Goal: Transaction & Acquisition: Purchase product/service

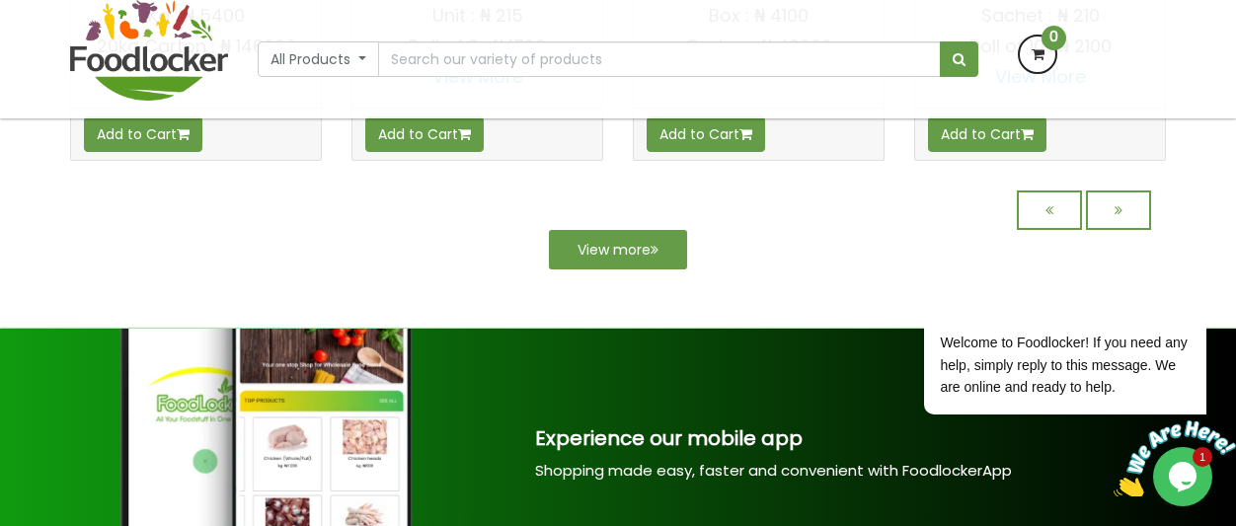
scroll to position [2017, 0]
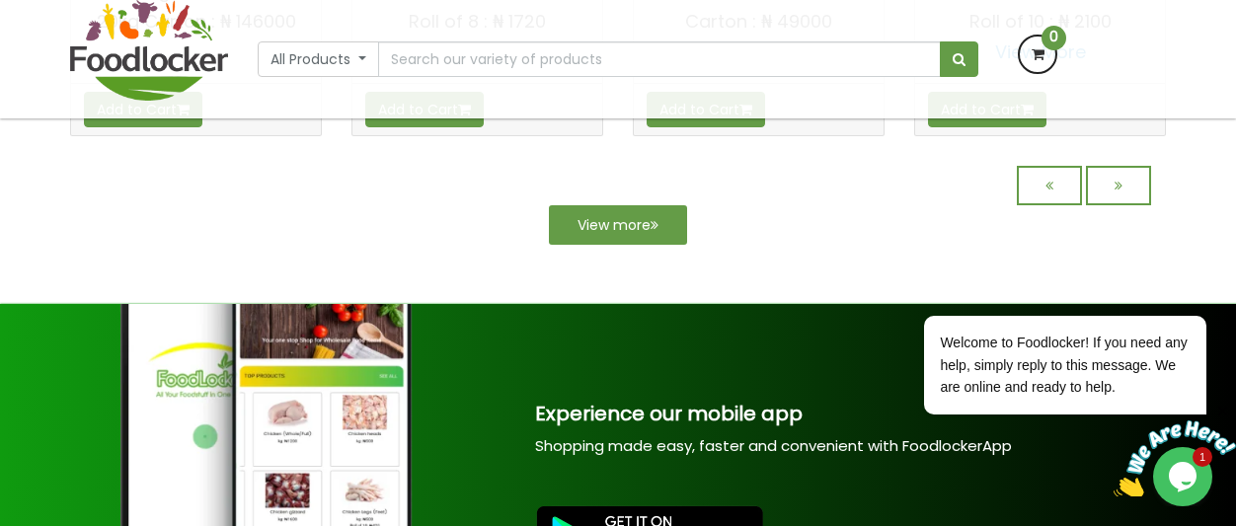
click at [1235, 270] on html "Lagos and Ogun deliveries will be done on Thursdays | Live Cow, Beef and Cow-sh…" at bounding box center [618, 441] width 1236 height 4916
click at [644, 245] on link "View more" at bounding box center [618, 224] width 138 height 39
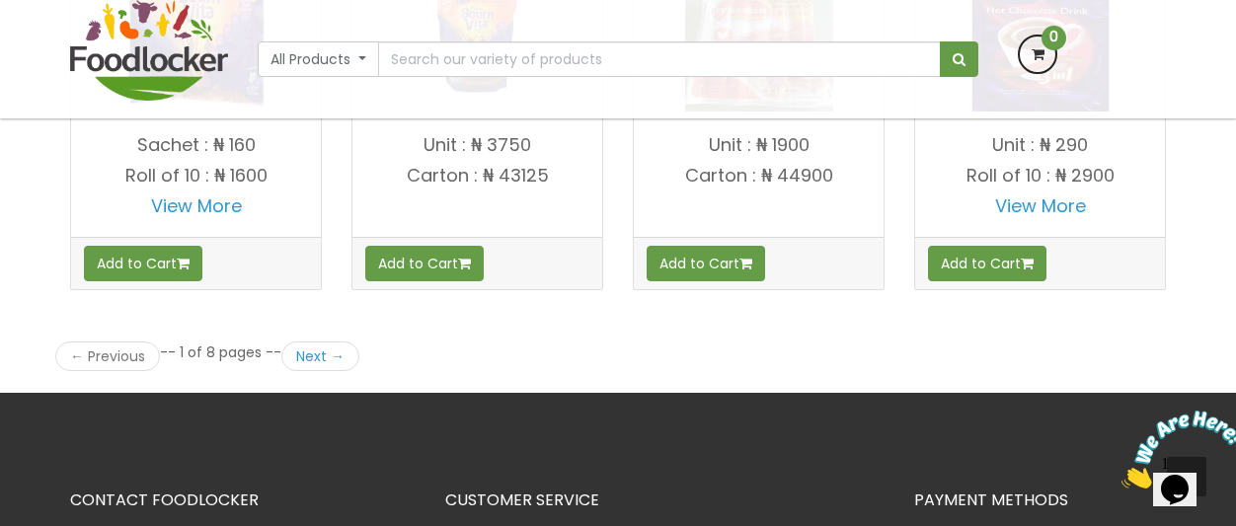
scroll to position [2875, 0]
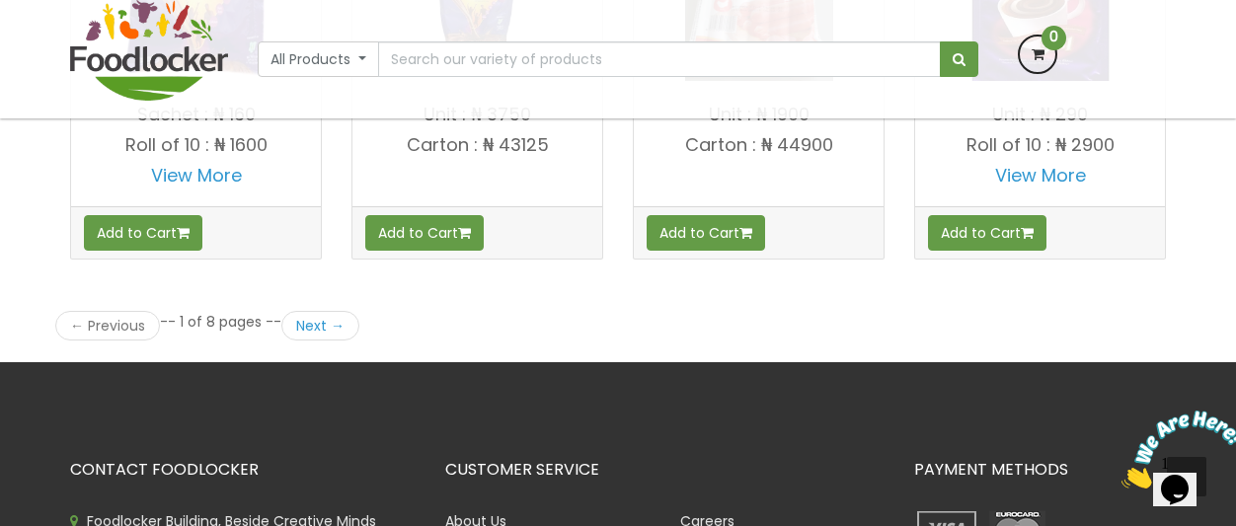
drag, startPoint x: 2358, startPoint y: 443, endPoint x: 1225, endPoint y: 415, distance: 1133.7
click at [323, 332] on link "Next →" at bounding box center [320, 326] width 78 height 30
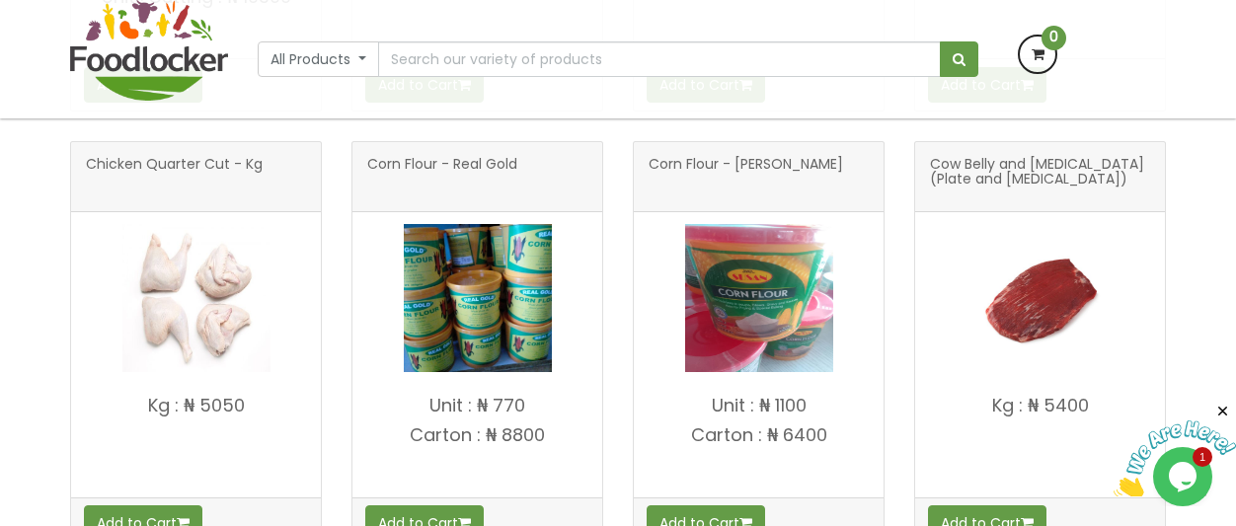
scroll to position [1264, 0]
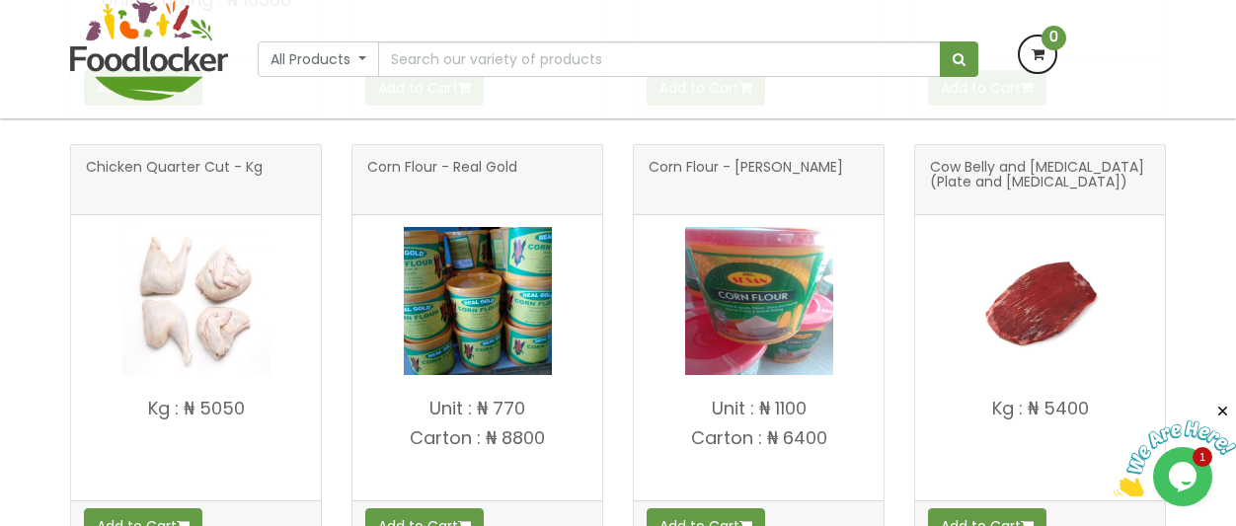
click at [158, 315] on img at bounding box center [196, 301] width 148 height 148
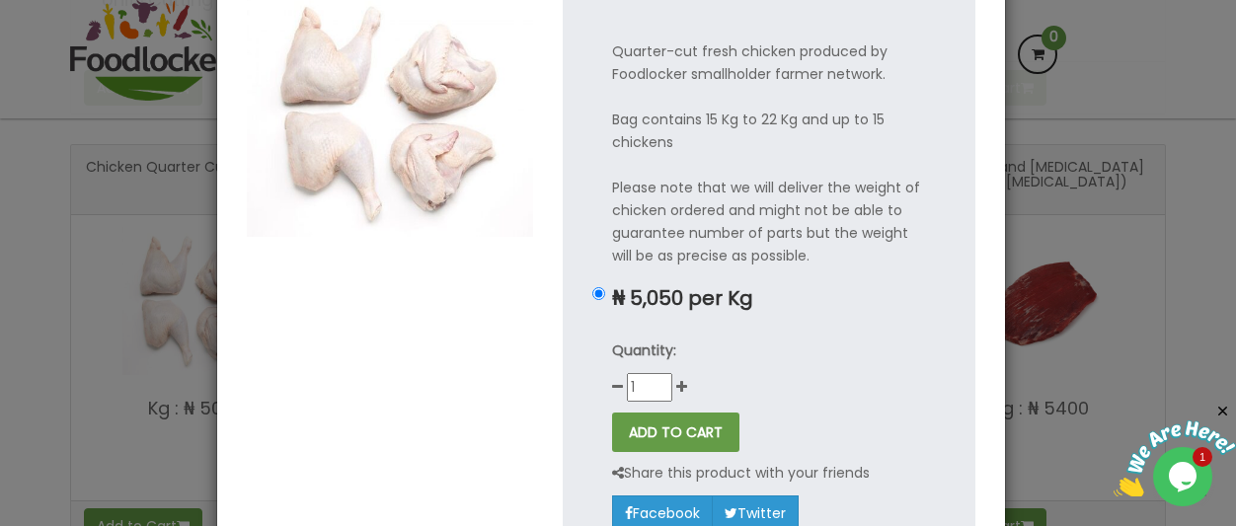
scroll to position [123, 0]
click at [676, 386] on icon at bounding box center [681, 386] width 11 height 14
type input "2"
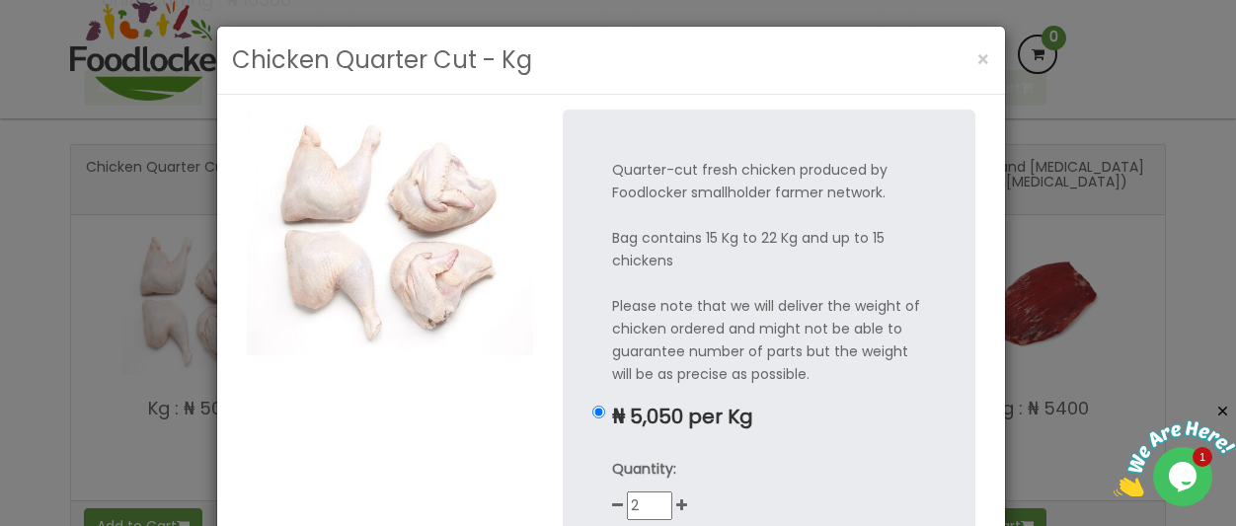
scroll to position [0, 0]
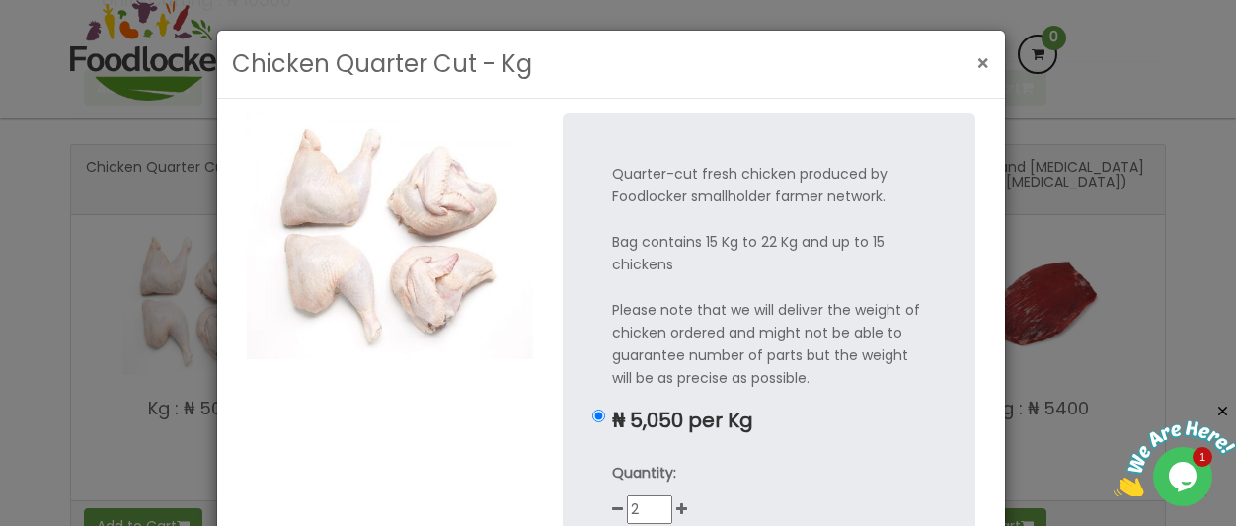
click at [979, 60] on span "×" at bounding box center [983, 63] width 14 height 29
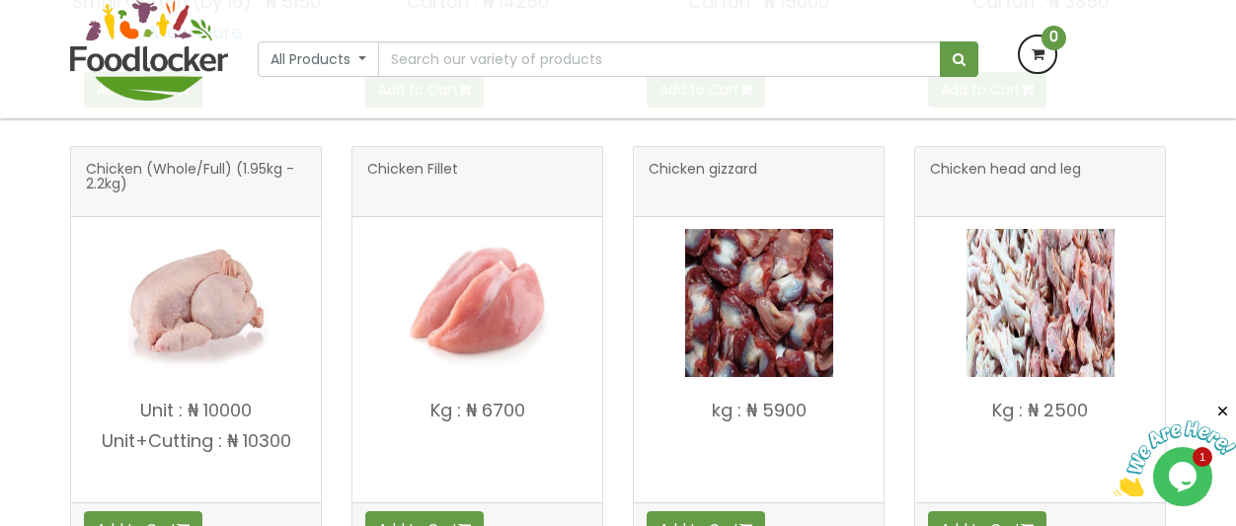
scroll to position [818, 0]
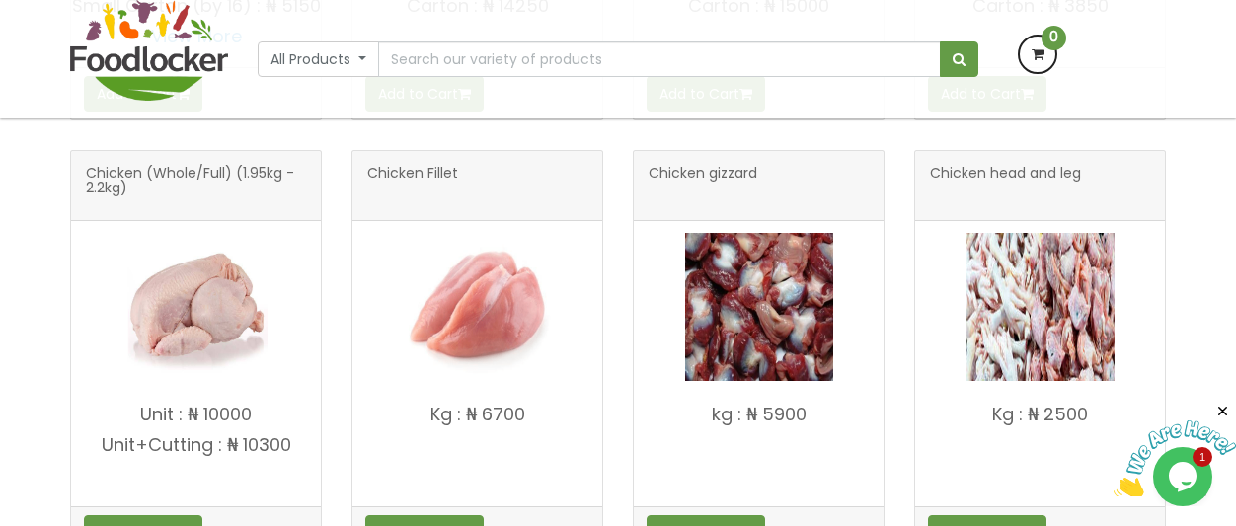
click at [226, 325] on img at bounding box center [196, 307] width 148 height 148
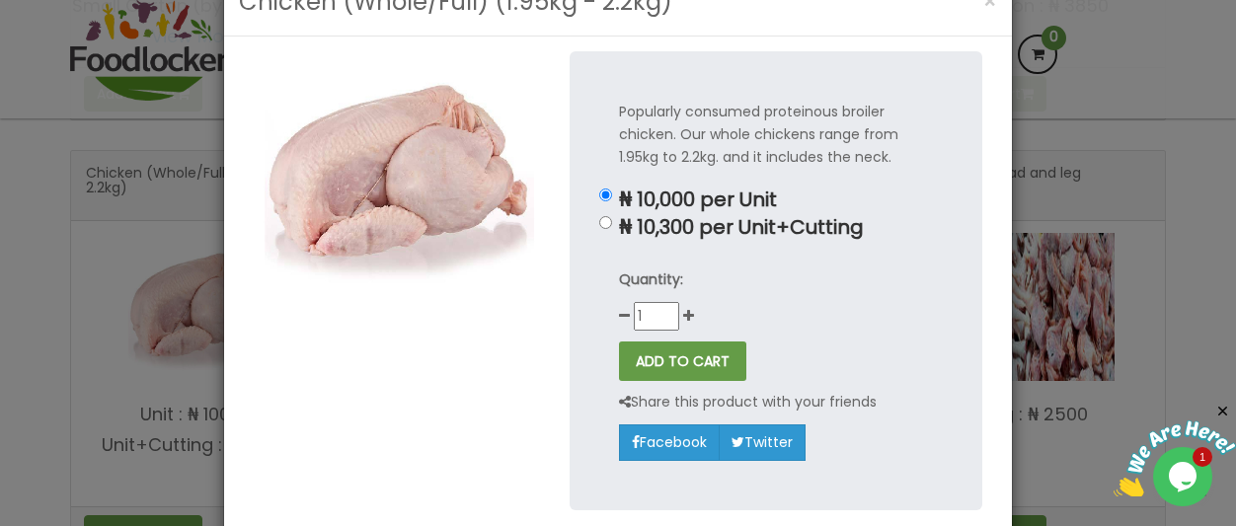
scroll to position [60, 0]
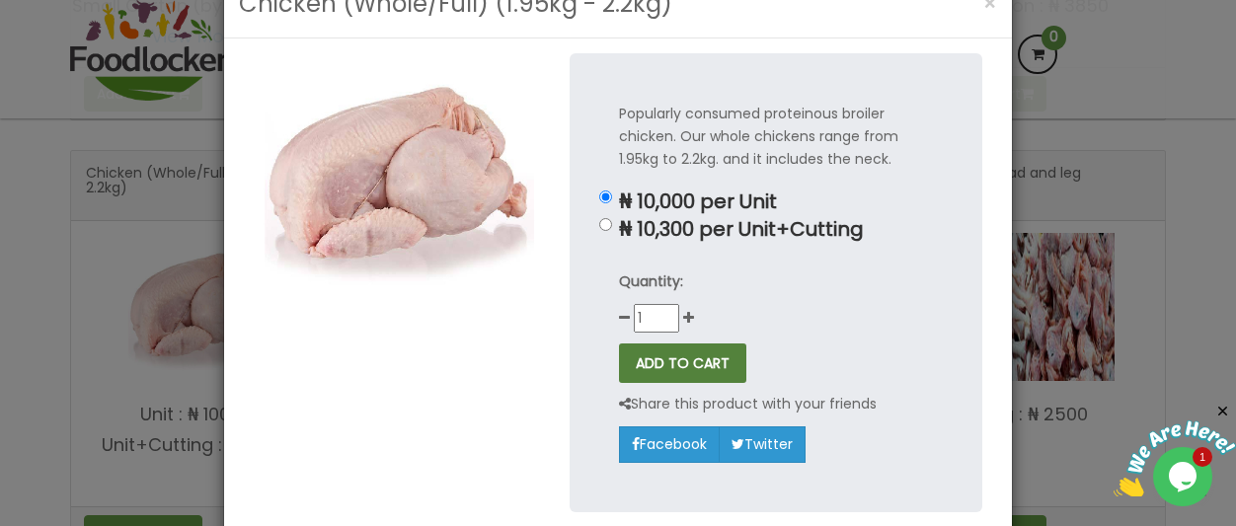
click at [667, 352] on button "ADD TO CART" at bounding box center [682, 363] width 127 height 39
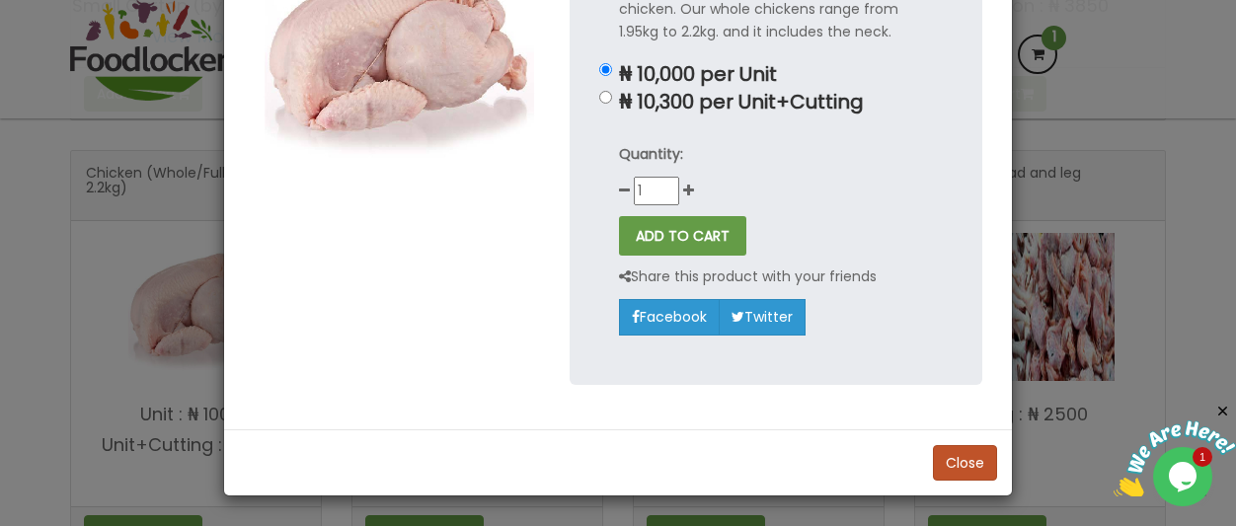
scroll to position [140, 0]
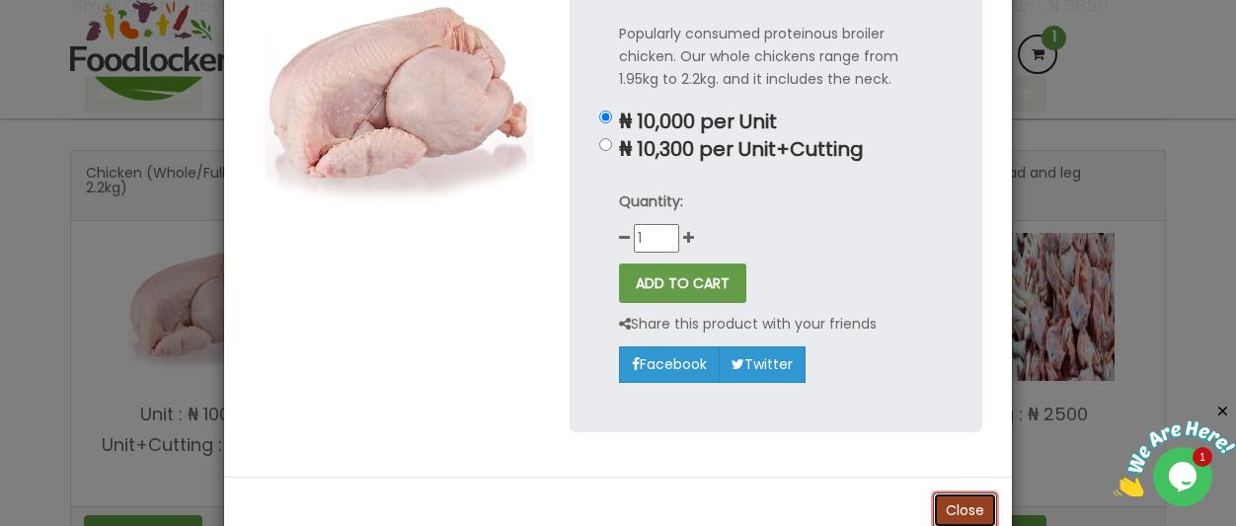
click at [953, 502] on button "Close" at bounding box center [965, 511] width 64 height 36
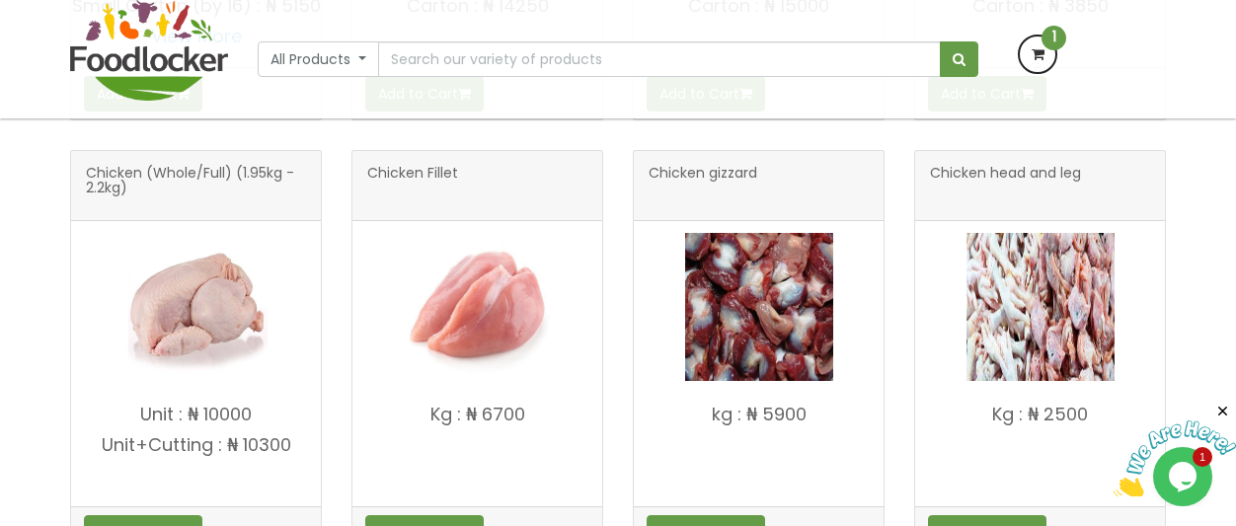
click at [1037, 52] on icon at bounding box center [1038, 55] width 36 height 36
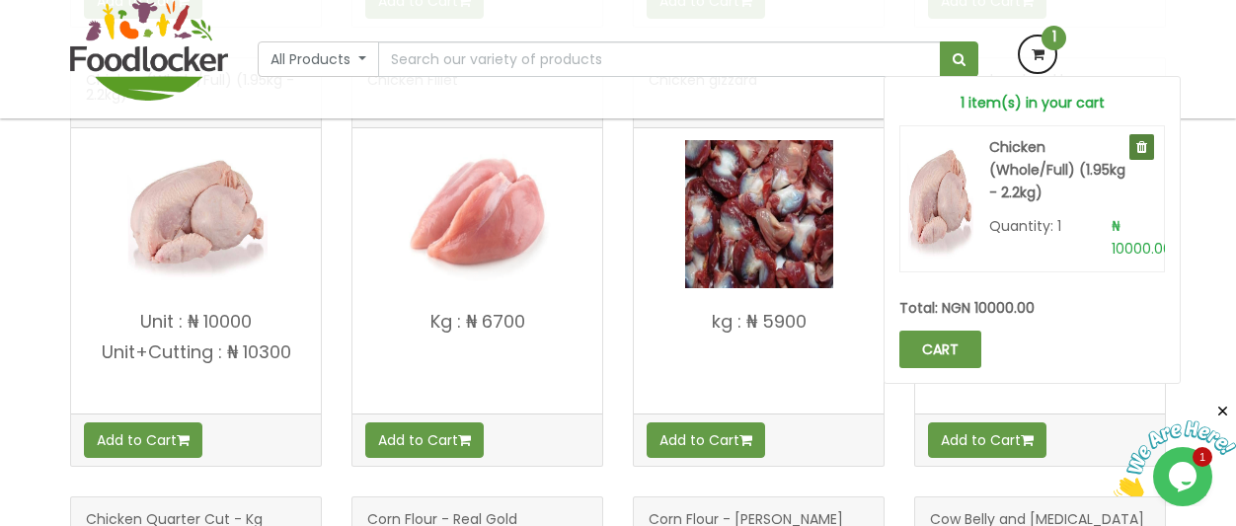
scroll to position [842, 0]
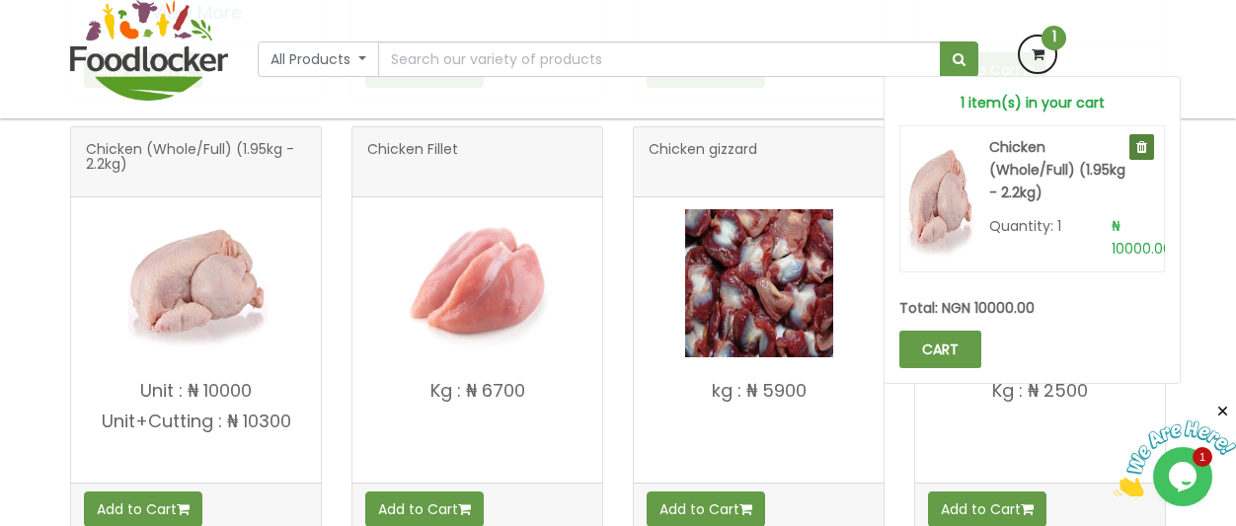
click at [1156, 280] on div "Chicken (Whole/Full) (1.95kg - 2.2kg) Quantity: 1 ₦ 10000.00" at bounding box center [1032, 203] width 266 height 157
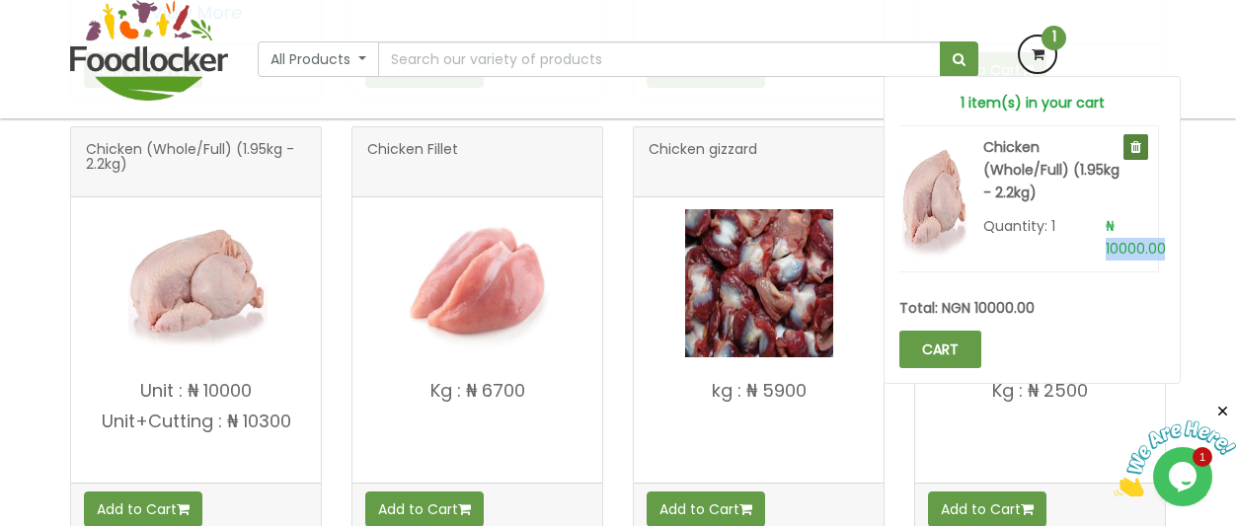
click at [1156, 280] on div "Chicken (Whole/Full) (1.95kg - 2.2kg) Quantity: 1 ₦ 10000.00" at bounding box center [1026, 203] width 266 height 157
click at [950, 368] on link "CART" at bounding box center [940, 350] width 82 height 38
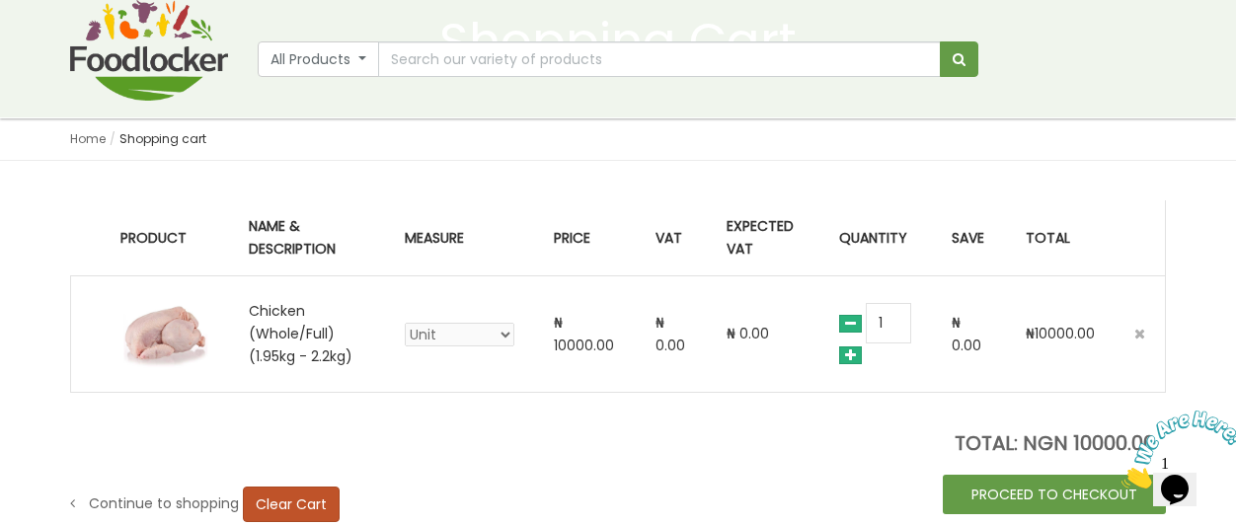
scroll to position [195, 0]
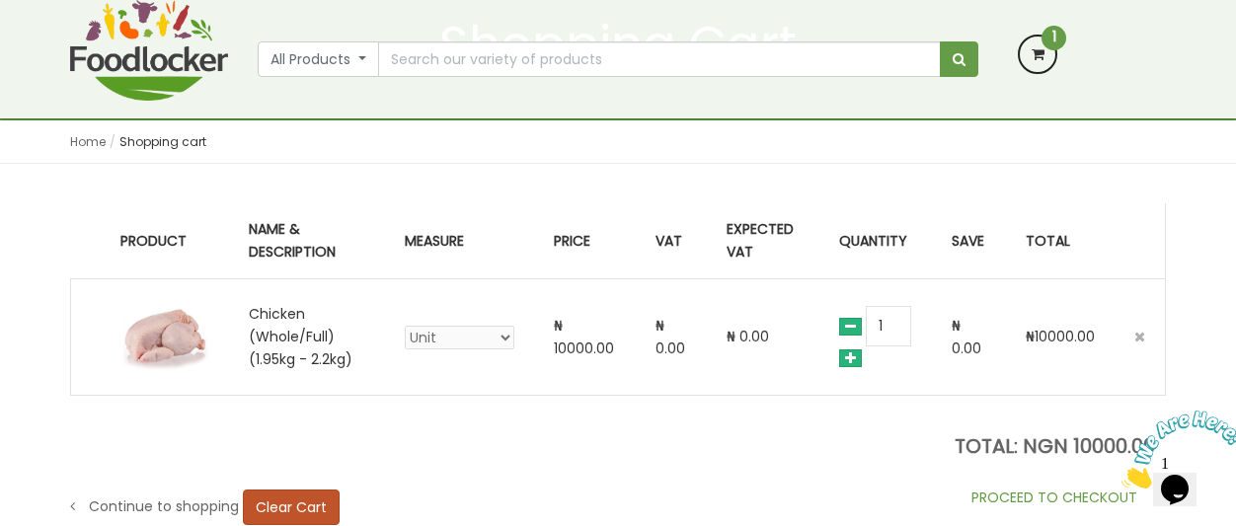
click at [1019, 486] on link "PROCEED TO CHECKOUT" at bounding box center [1054, 497] width 223 height 39
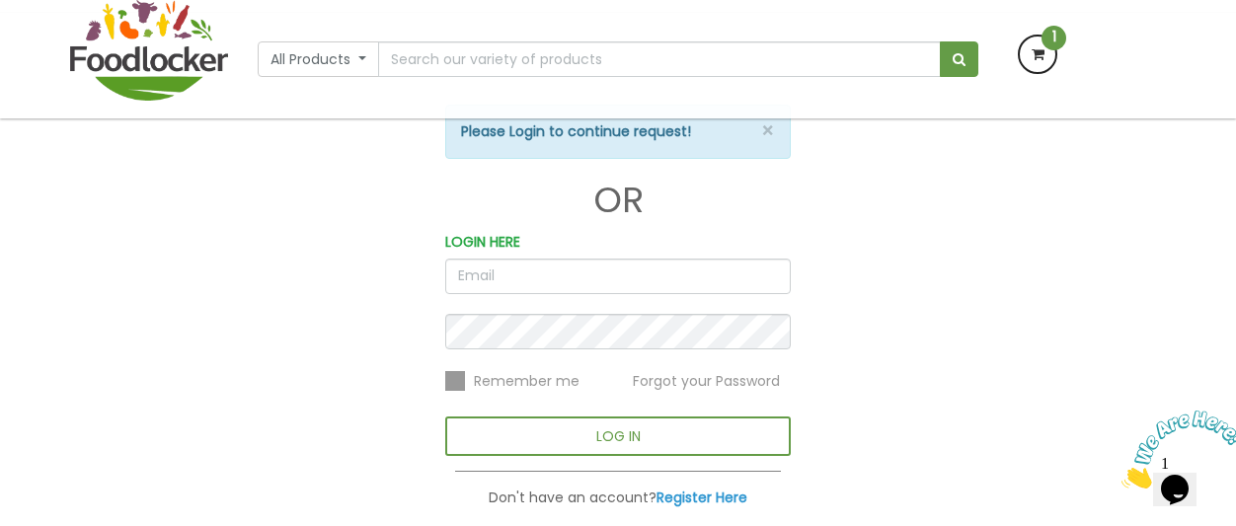
scroll to position [184, 0]
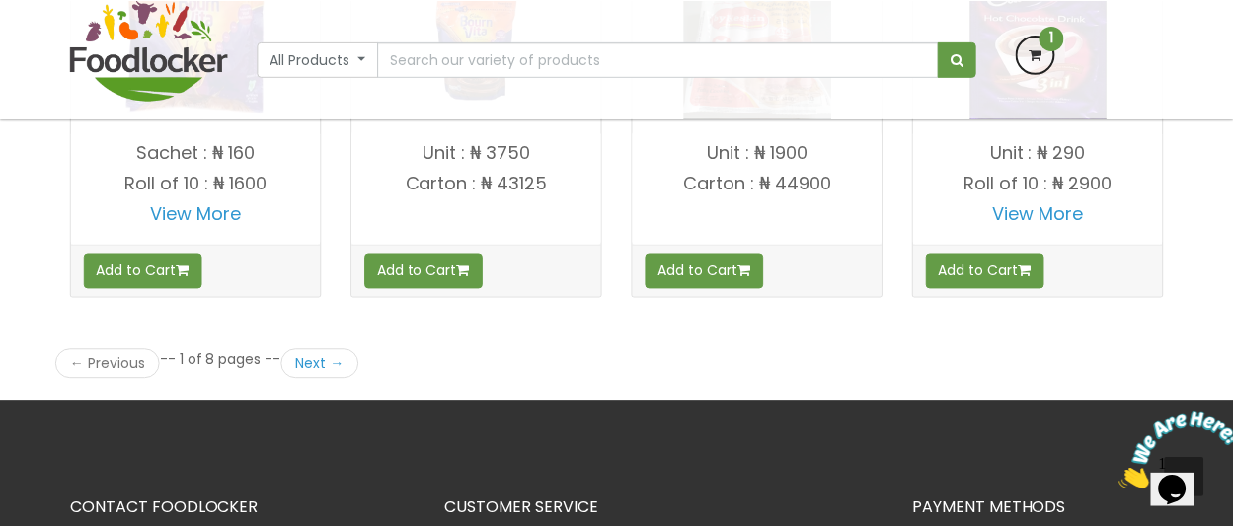
scroll to position [2377, 0]
